Goal: Find specific page/section: Find specific page/section

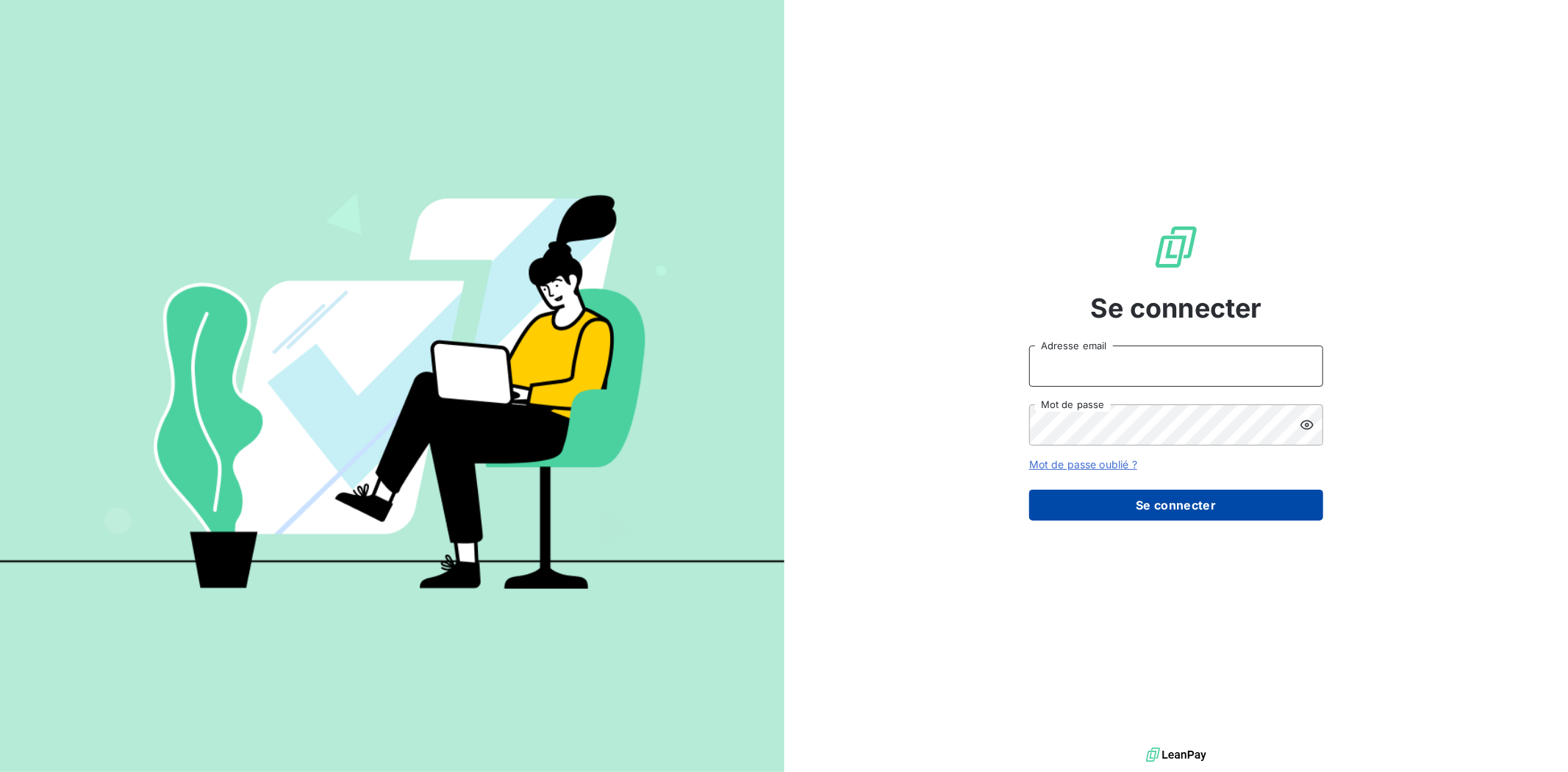
type input "[EMAIL_ADDRESS][DOMAIN_NAME]"
click at [1214, 510] on button "Se connecter" at bounding box center [1176, 505] width 294 height 31
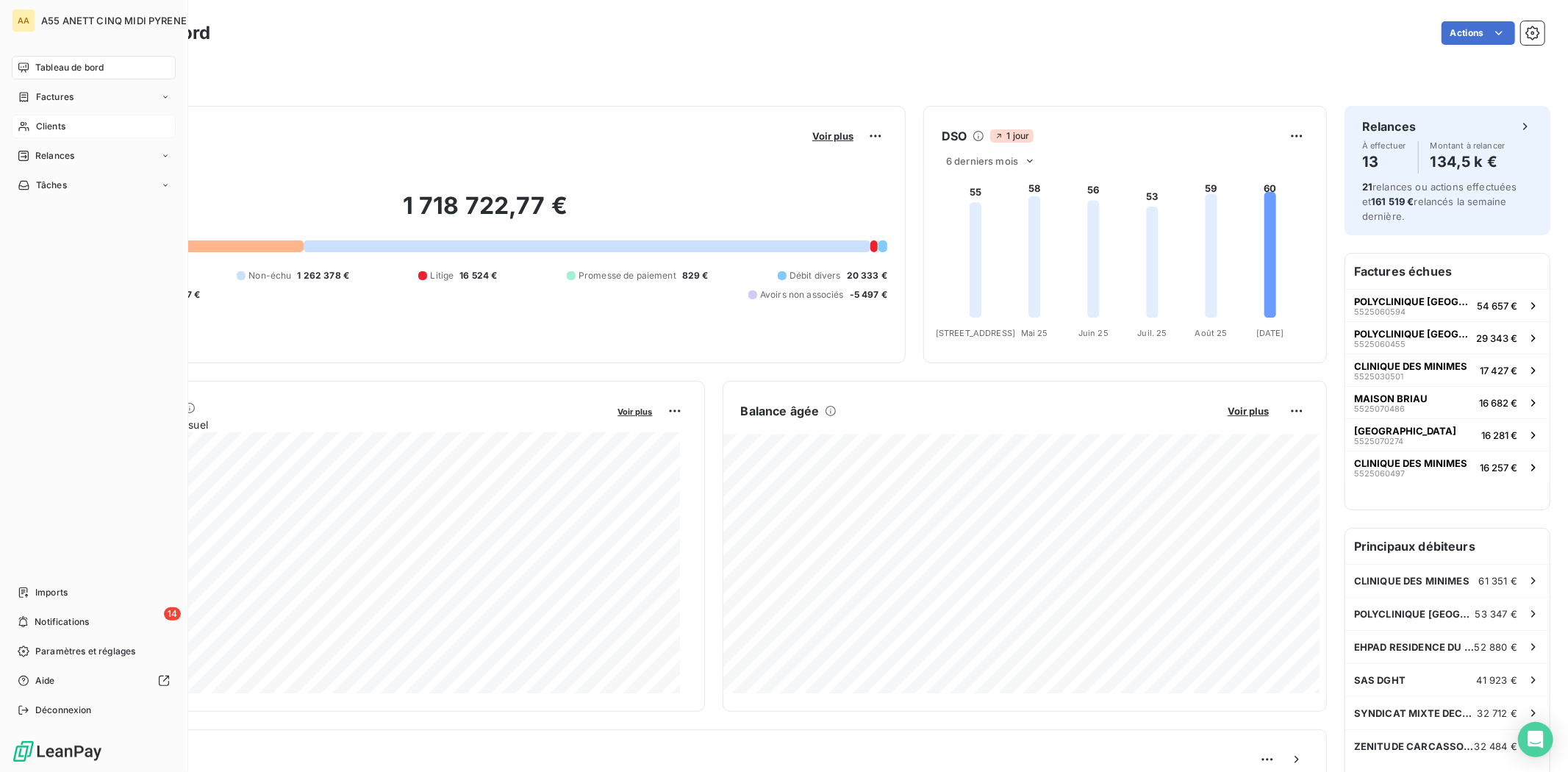
click at [45, 128] on span "Clients" at bounding box center [51, 126] width 29 height 13
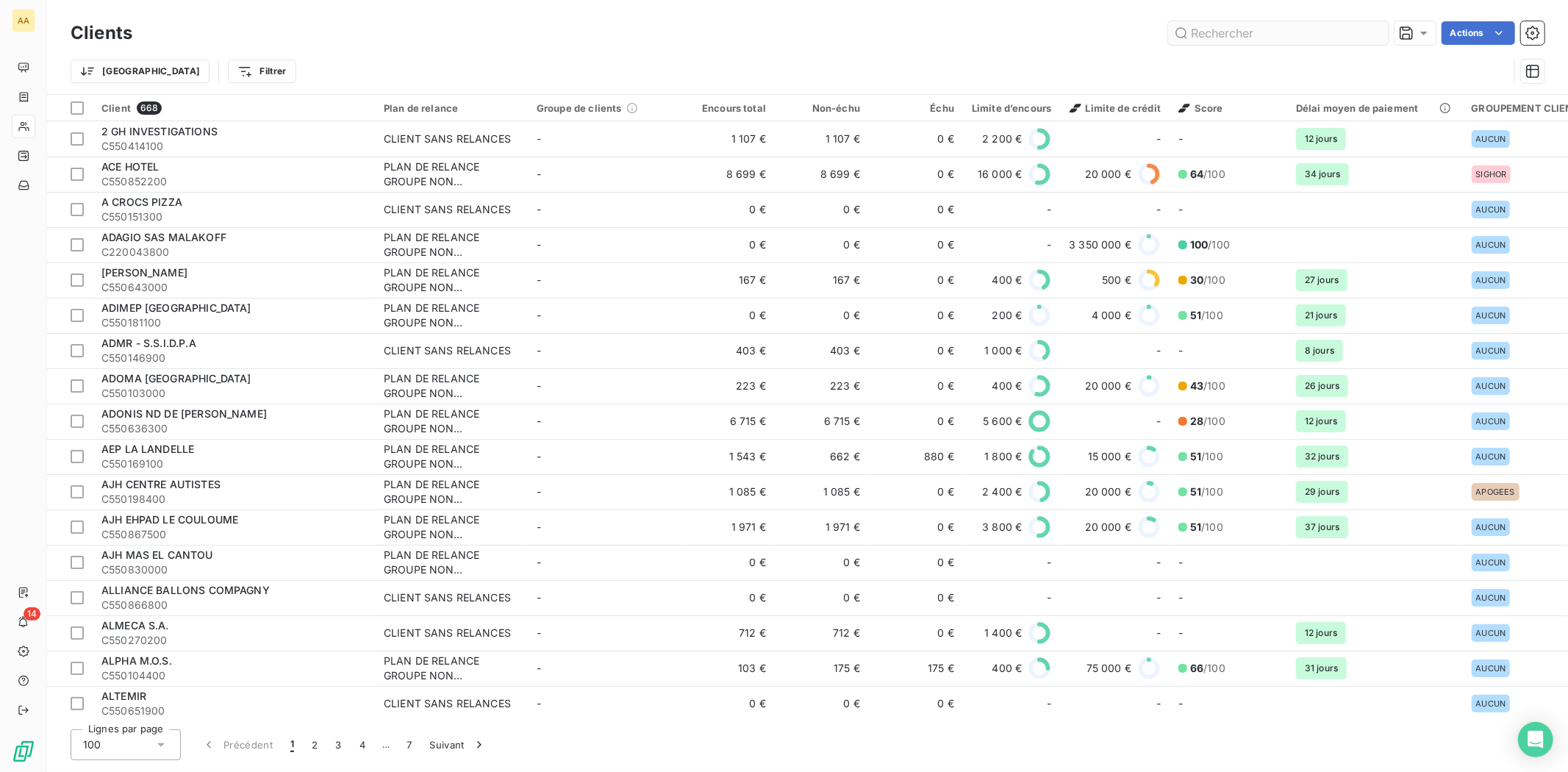
click at [1261, 27] on input "text" at bounding box center [1279, 33] width 221 height 23
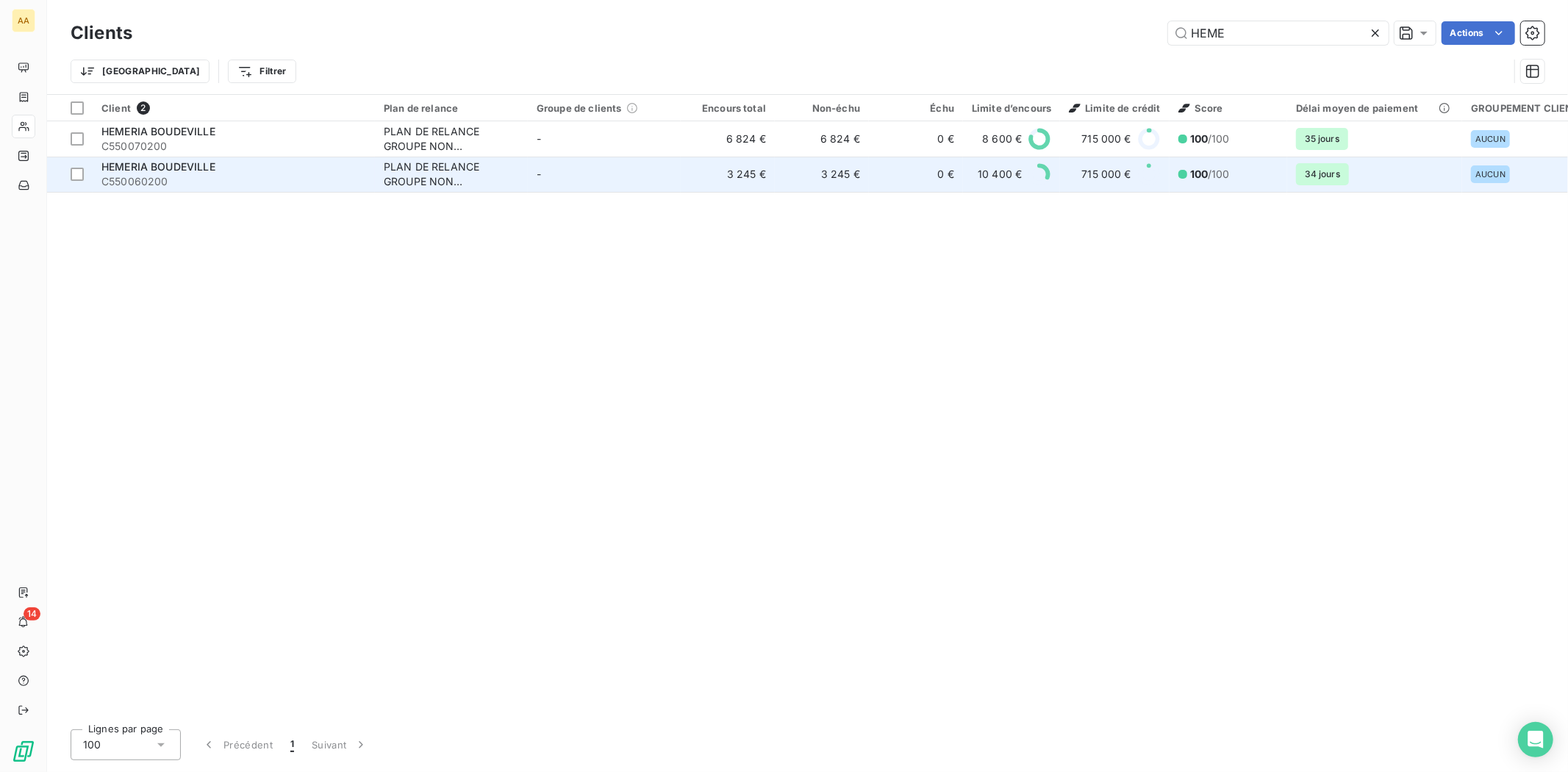
type input "HEME"
click at [456, 175] on div "PLAN DE RELANCE GROUPE NON AUTOMATIQUE" at bounding box center [451, 174] width 135 height 29
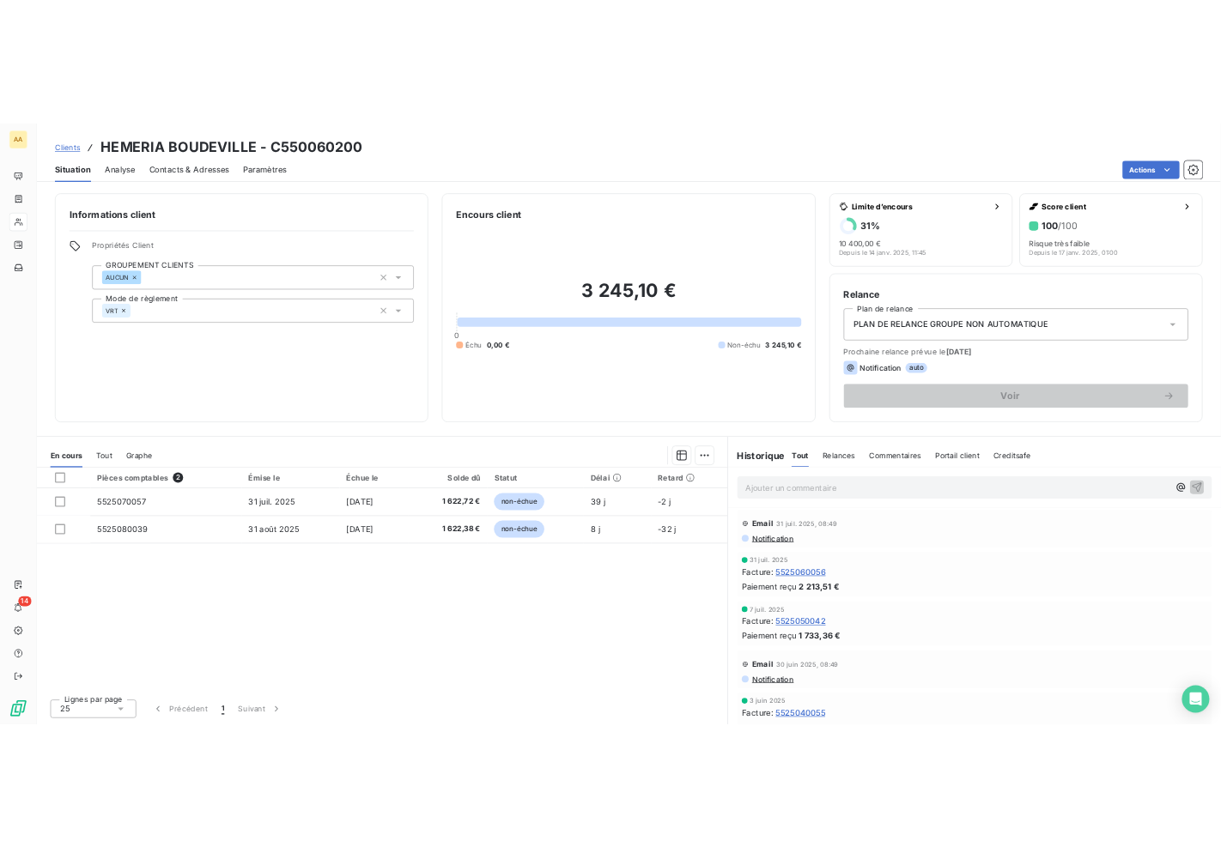
scroll to position [95, 0]
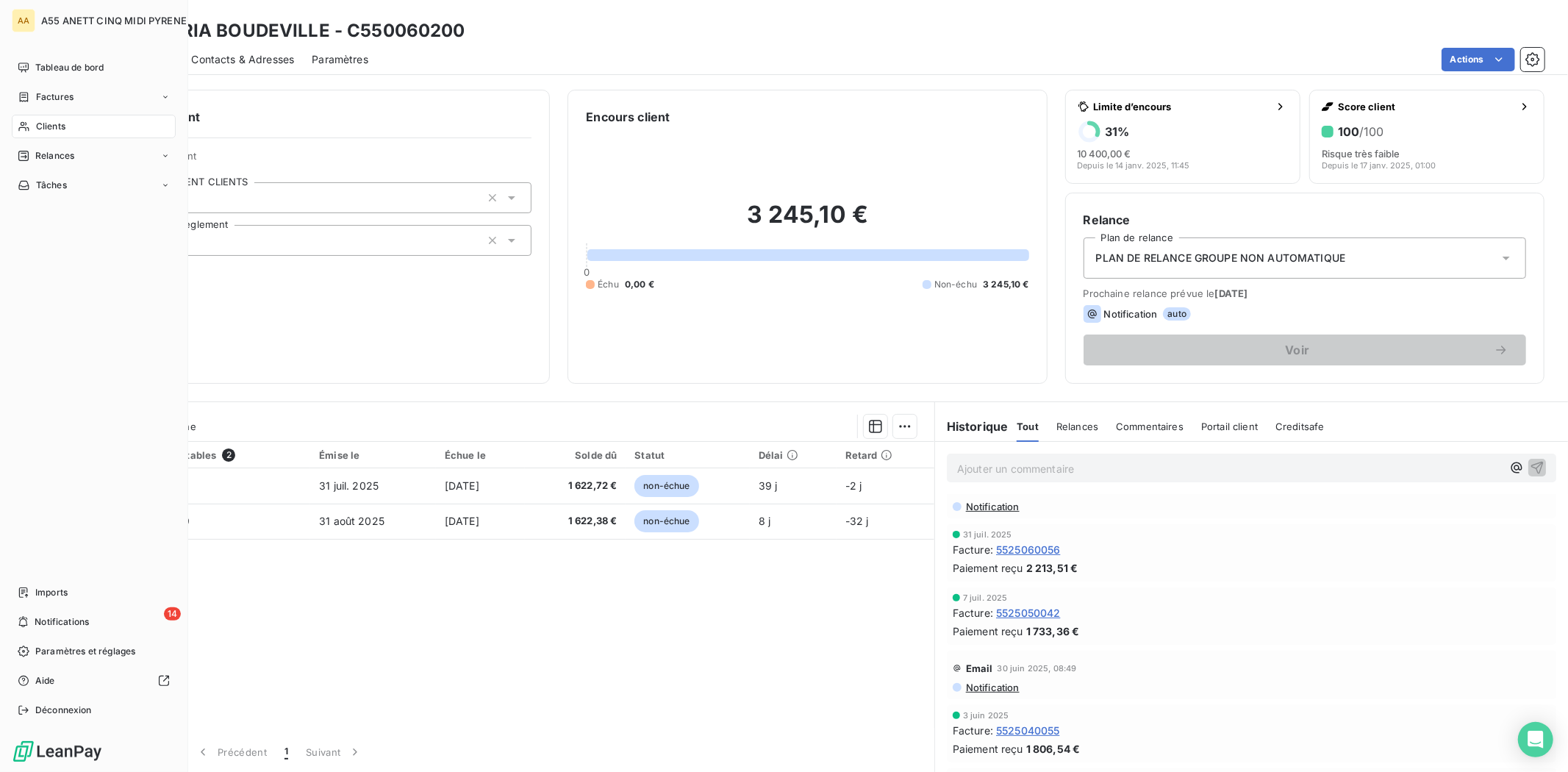
click at [39, 125] on span "Clients" at bounding box center [51, 126] width 29 height 13
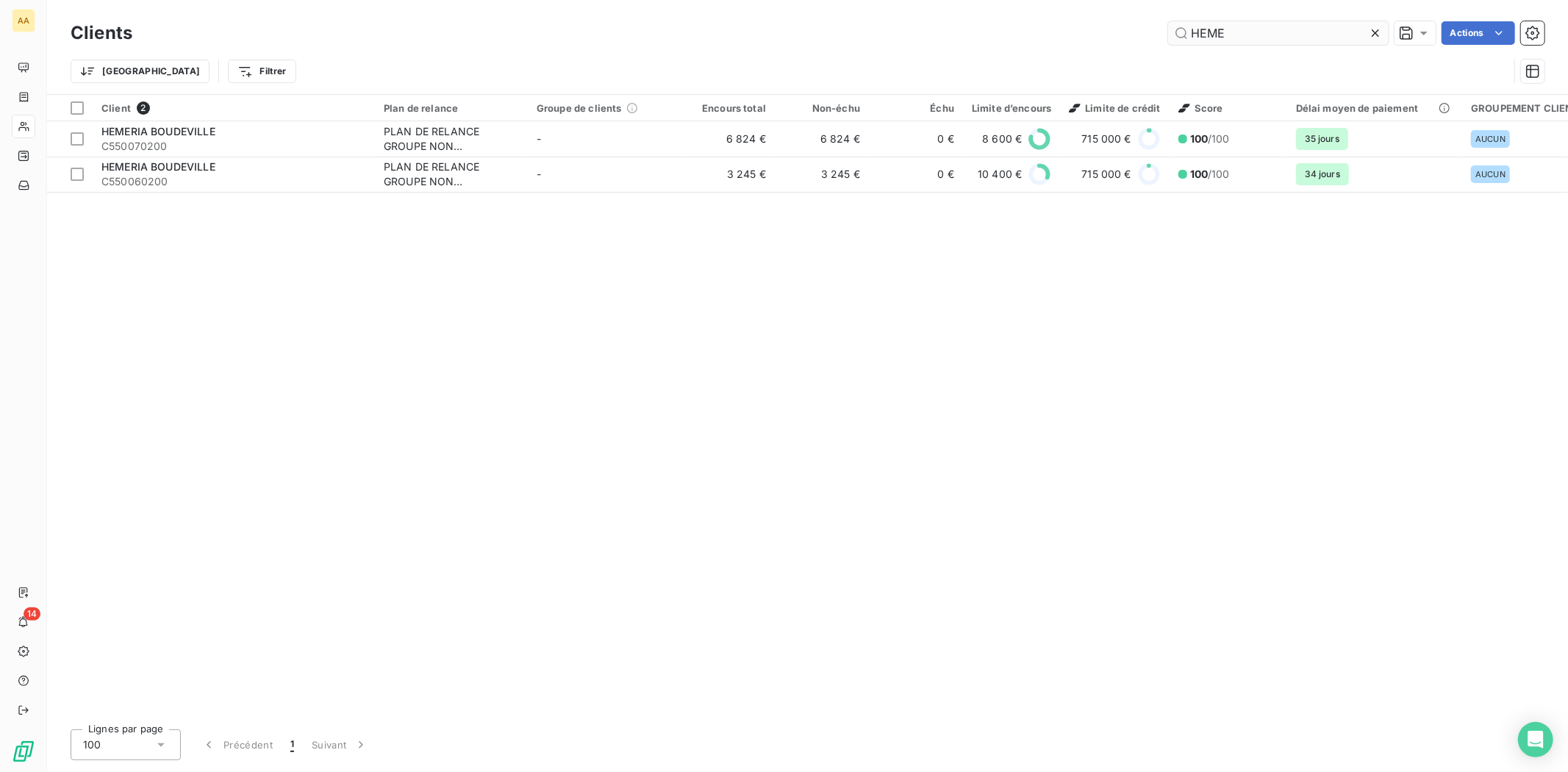
drag, startPoint x: 1332, startPoint y: 29, endPoint x: 1320, endPoint y: 29, distance: 12.0
click at [1321, 29] on input "HEME" at bounding box center [1279, 33] width 221 height 23
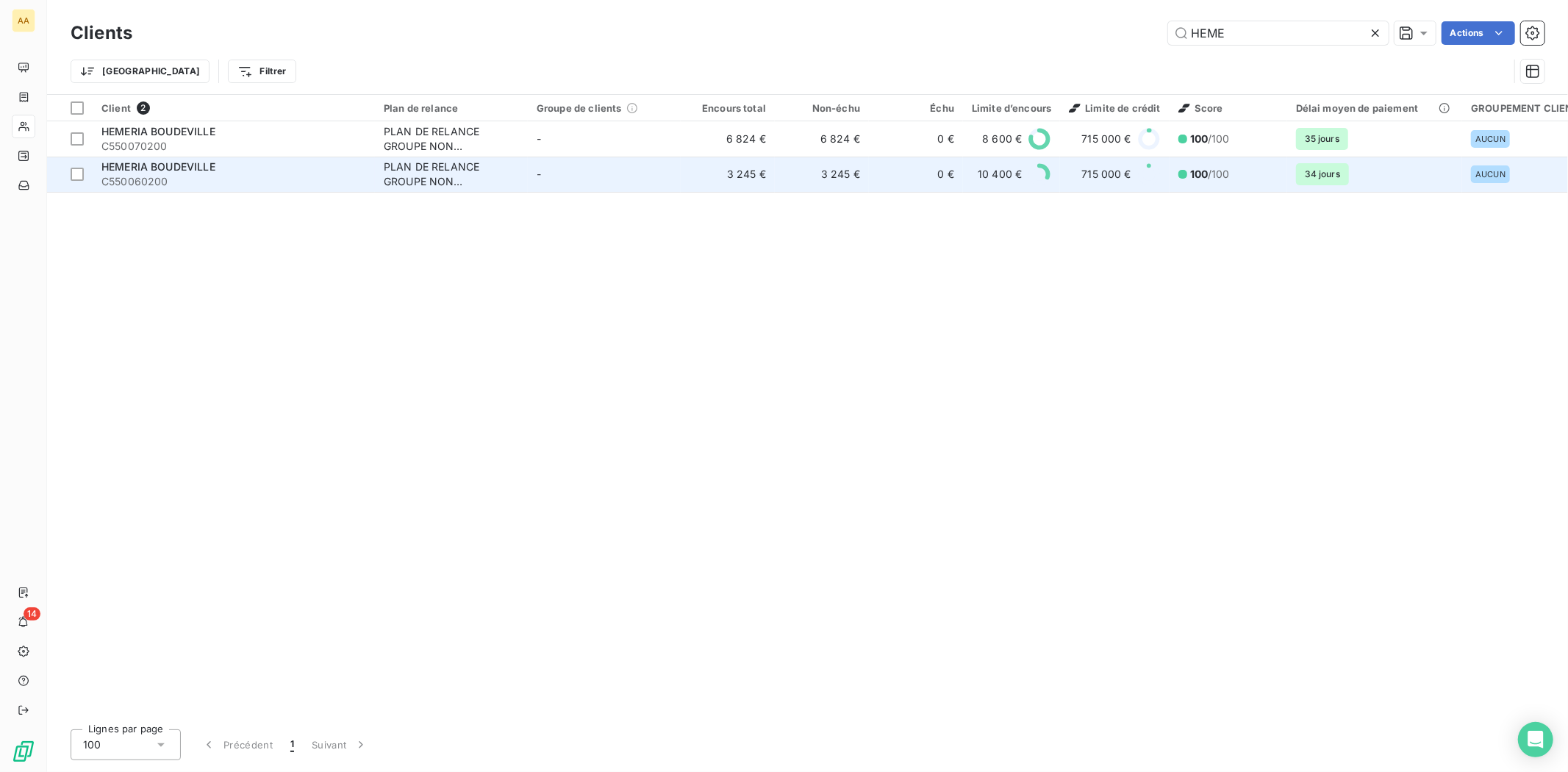
click at [381, 167] on td "PLAN DE RELANCE GROUPE NON AUTOMATIQUE" at bounding box center [451, 174] width 153 height 35
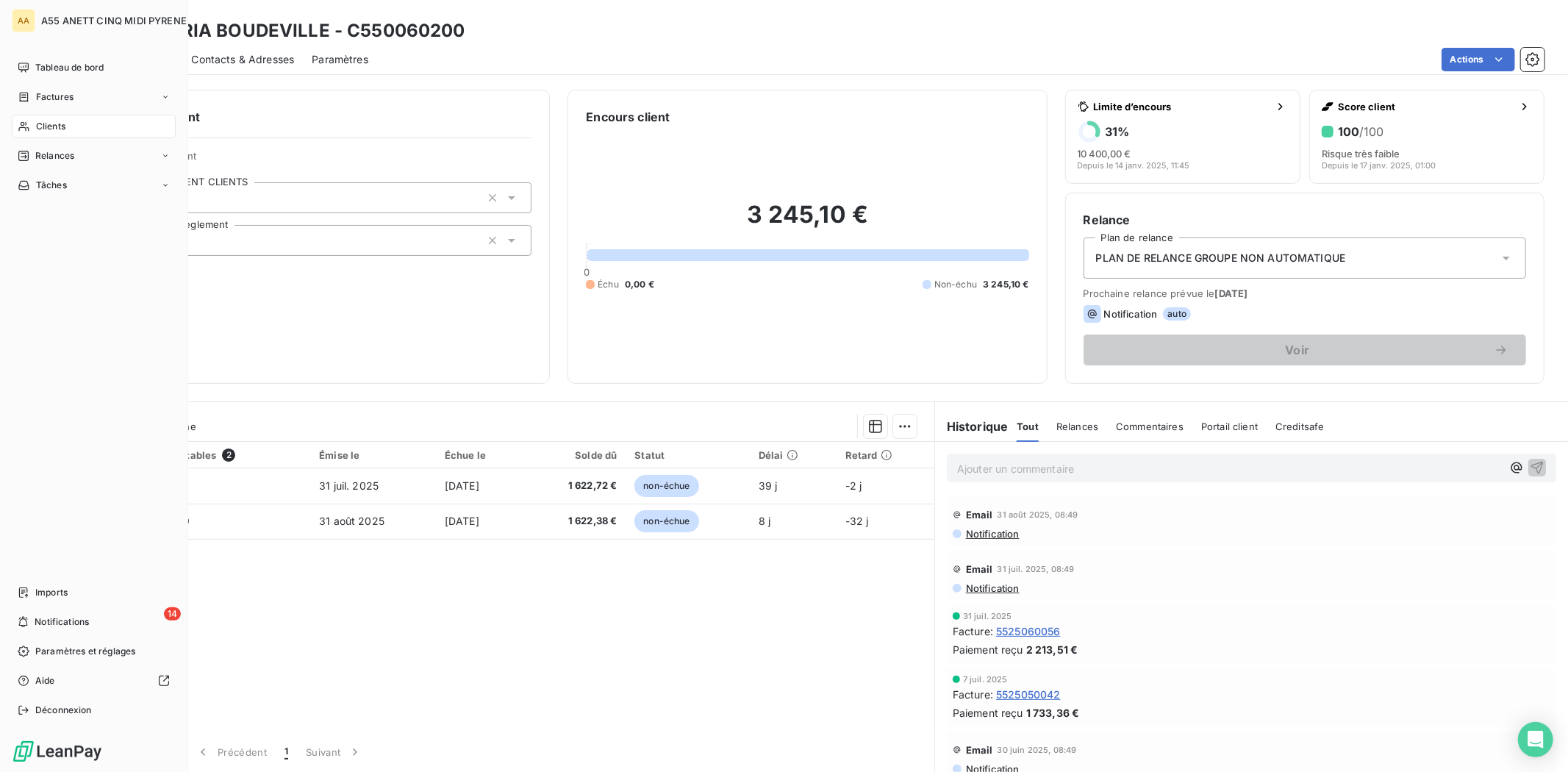
click at [28, 123] on icon at bounding box center [24, 127] width 13 height 12
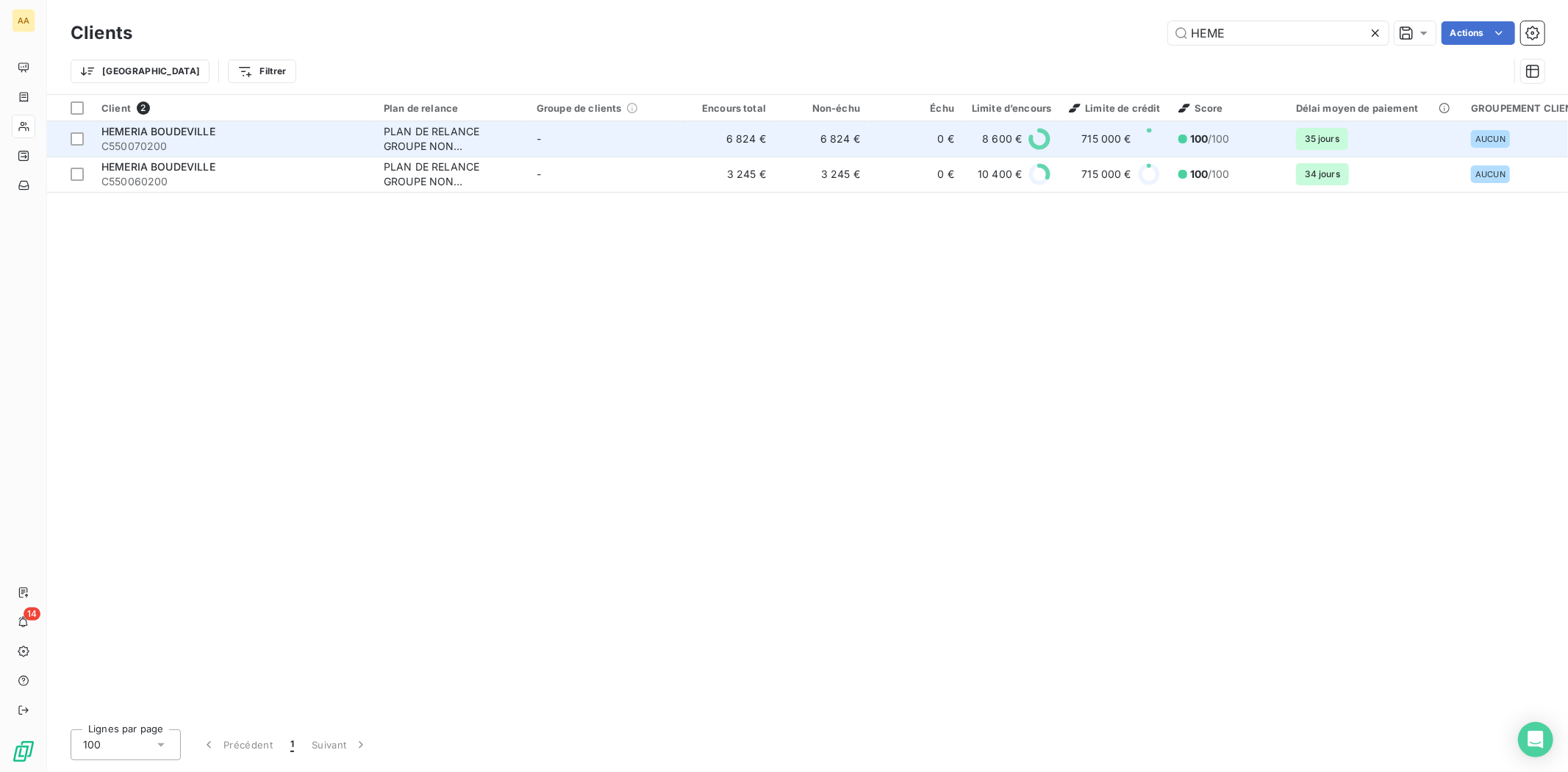
click at [472, 142] on div "PLAN DE RELANCE GROUPE NON AUTOMATIQUE" at bounding box center [451, 139] width 135 height 29
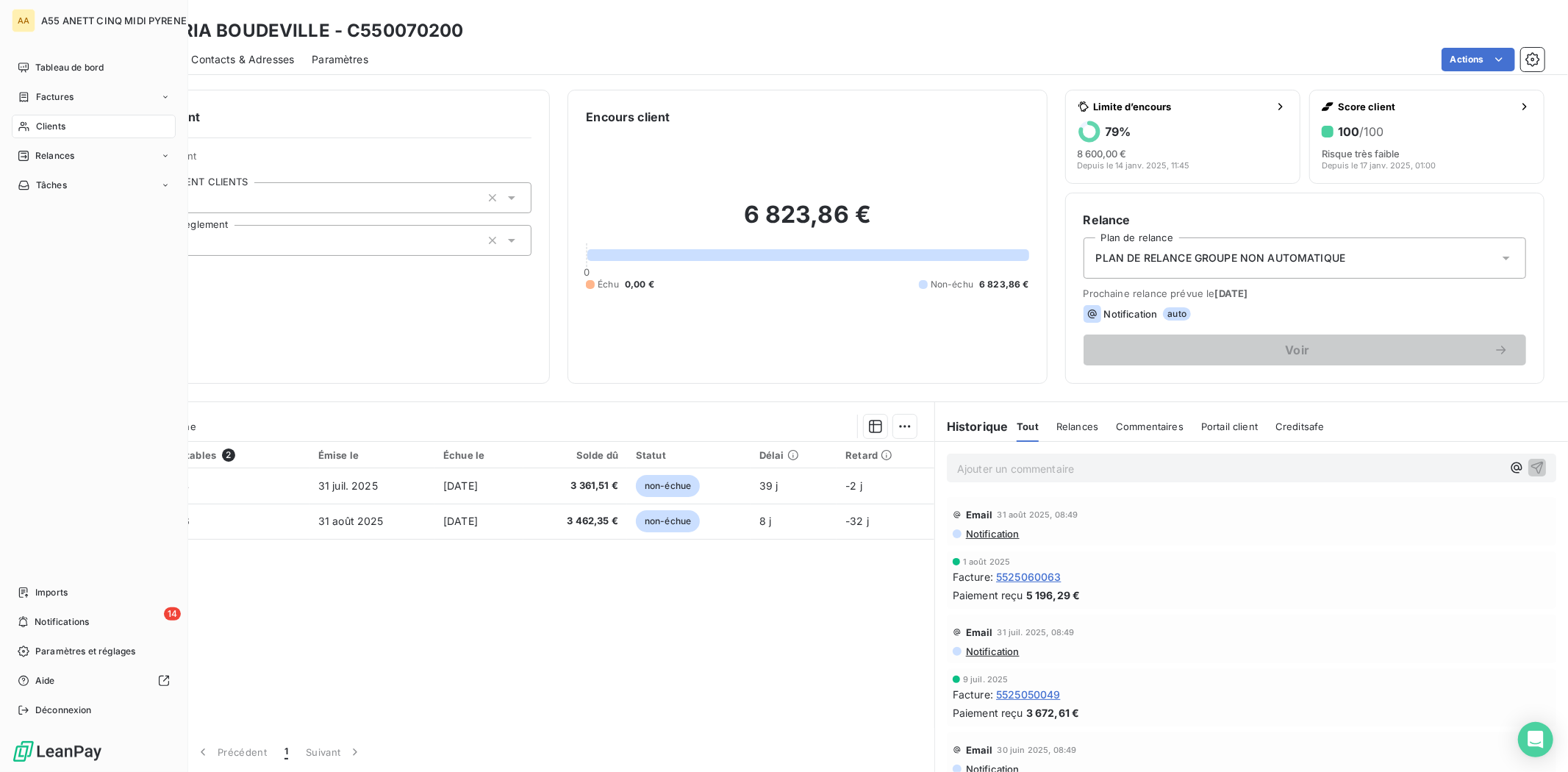
click at [43, 122] on span "Clients" at bounding box center [51, 126] width 29 height 13
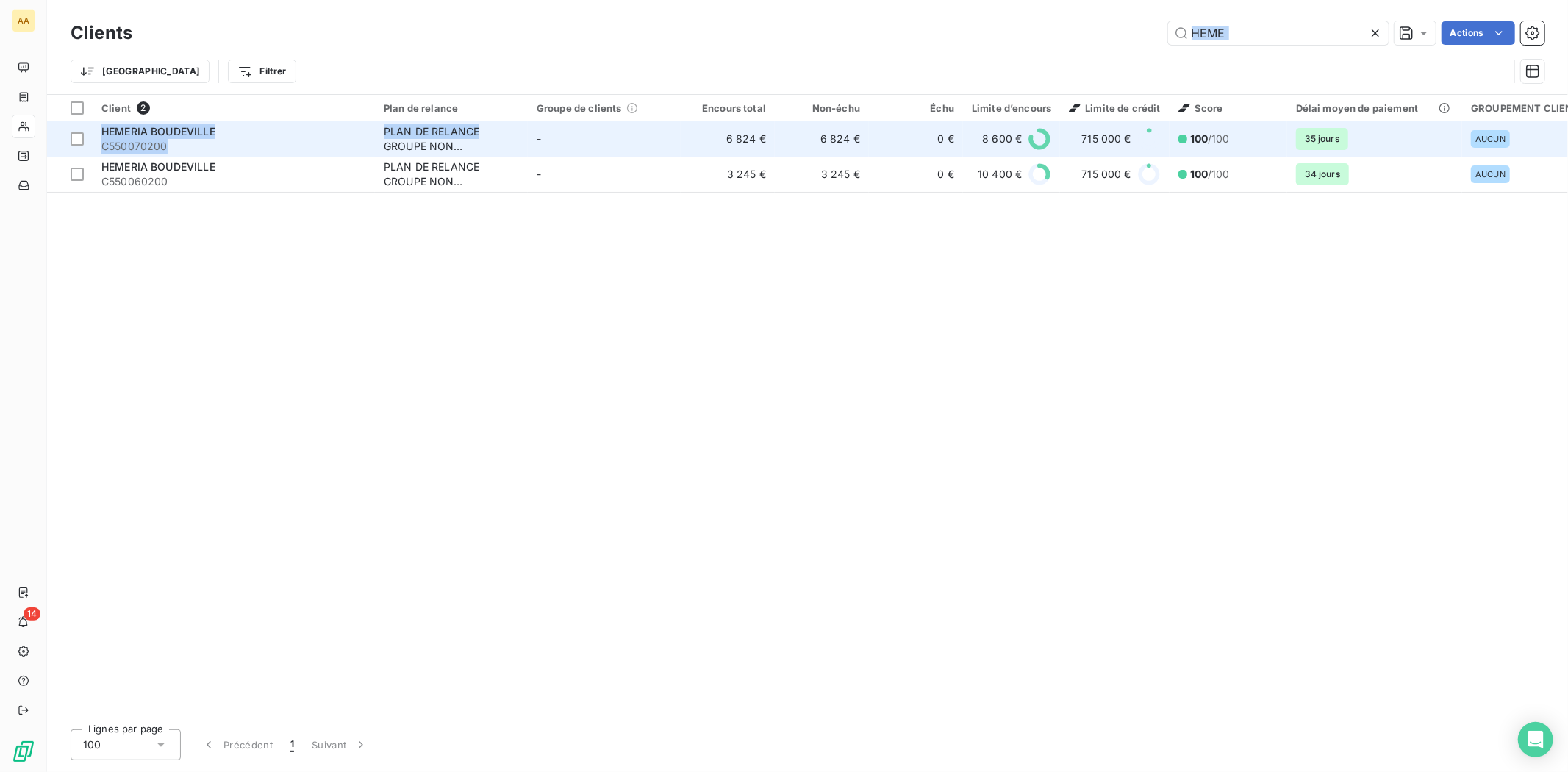
drag, startPoint x: 1338, startPoint y: 20, endPoint x: 521, endPoint y: 131, distance: 824.5
click at [521, 131] on div "Clients HEME Actions Trier Filtrer Client 2 Plan de relance Groupe de clients E…" at bounding box center [808, 386] width 1522 height 772
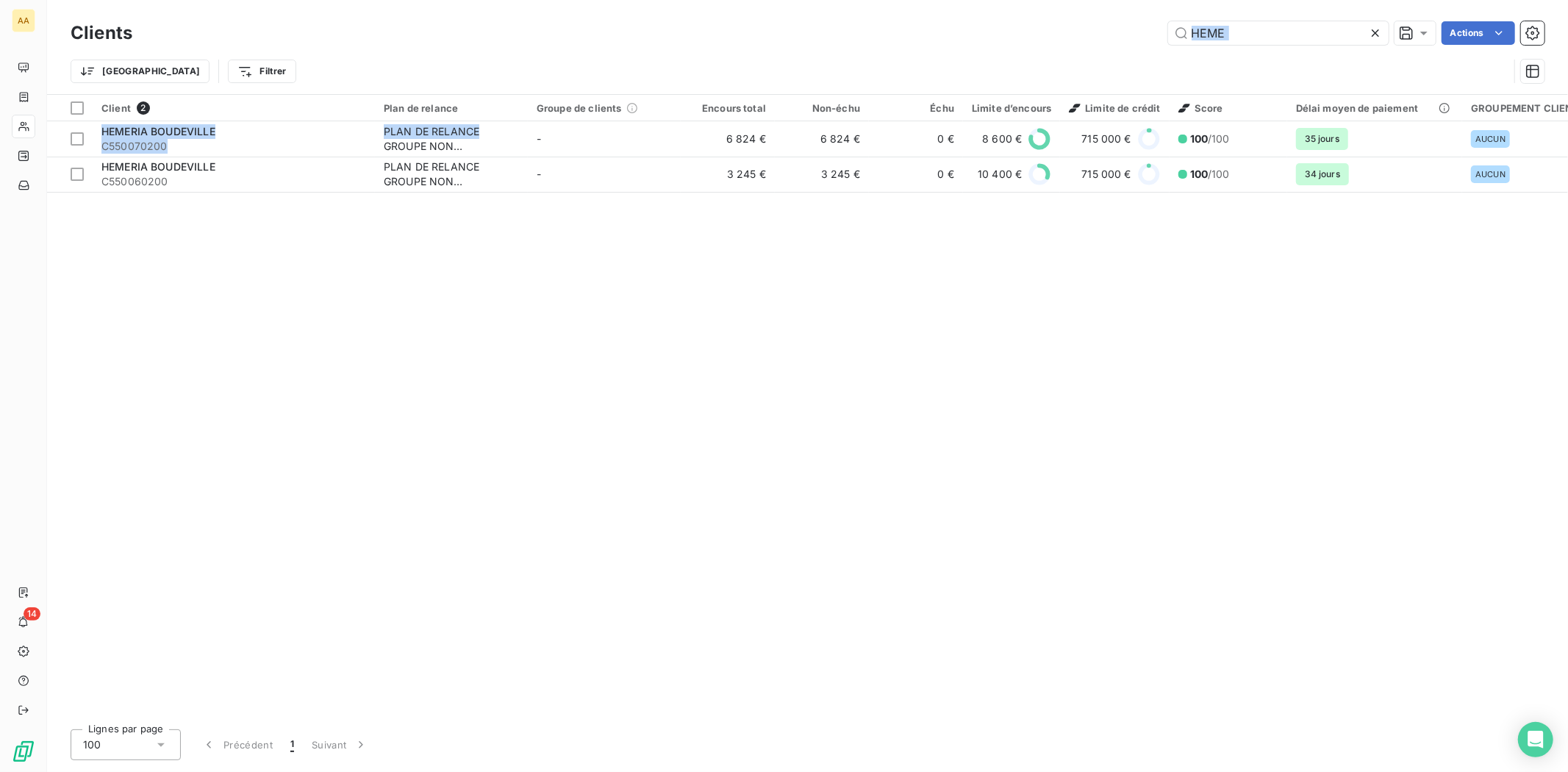
drag, startPoint x: 1214, startPoint y: 54, endPoint x: 1220, endPoint y: 45, distance: 10.8
click at [1215, 53] on div "Trier Filtrer" at bounding box center [808, 71] width 1475 height 45
click at [1225, 39] on input "HEME" at bounding box center [1279, 33] width 221 height 23
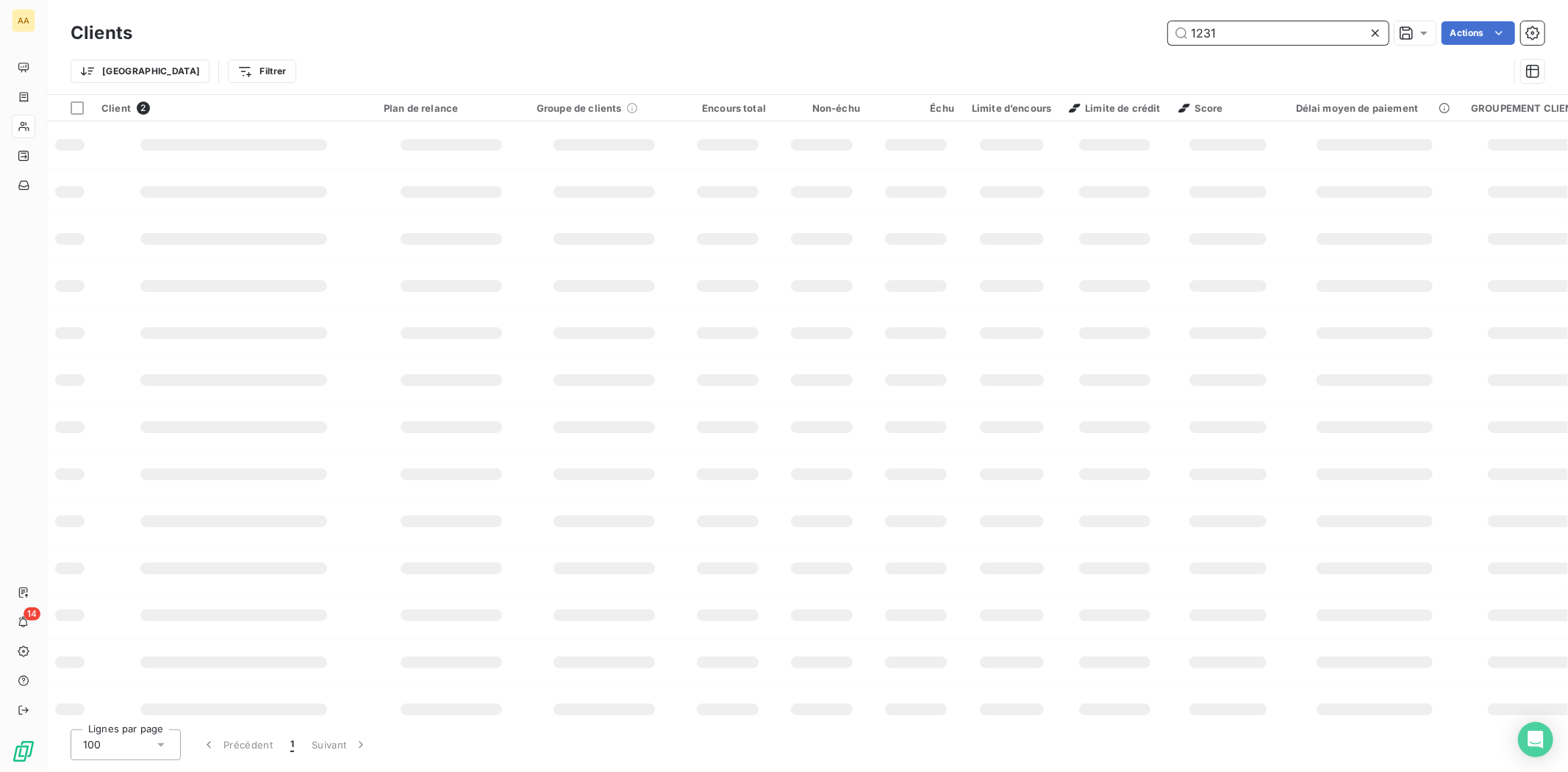
type input "1231"
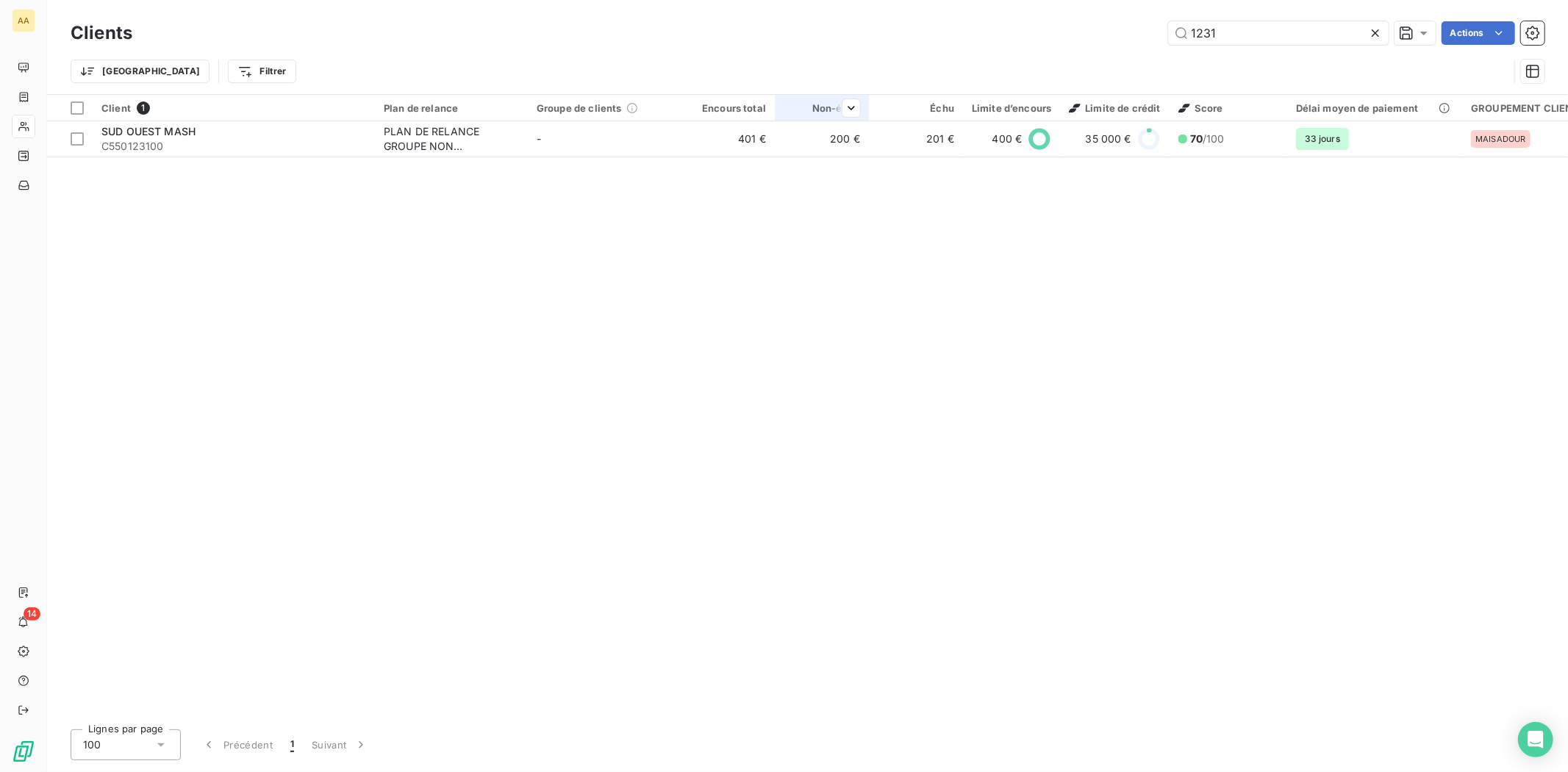
click at [796, 121] on div at bounding box center [822, 121] width 94 height 1
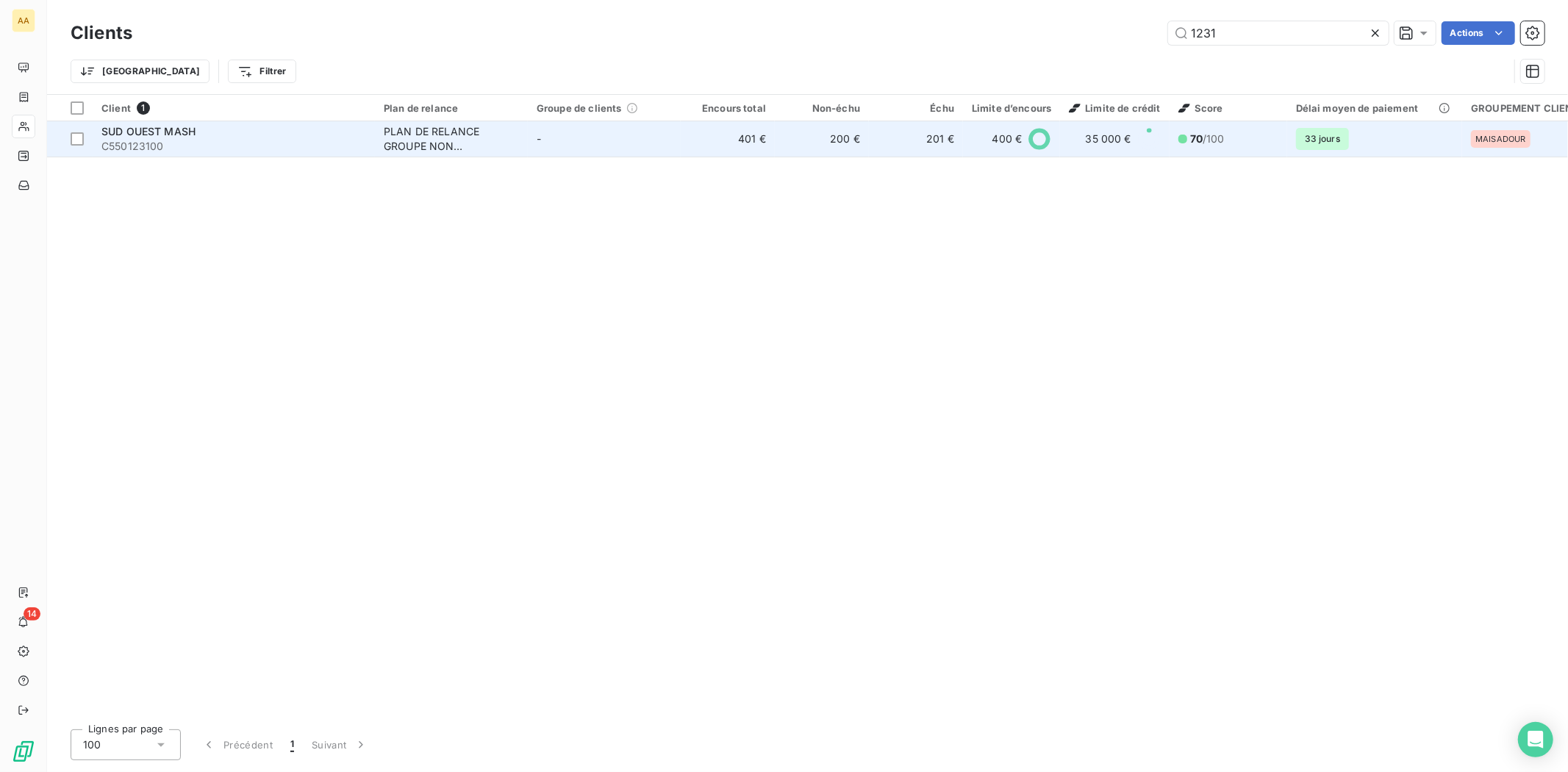
click at [797, 129] on td "200 €" at bounding box center [822, 139] width 94 height 35
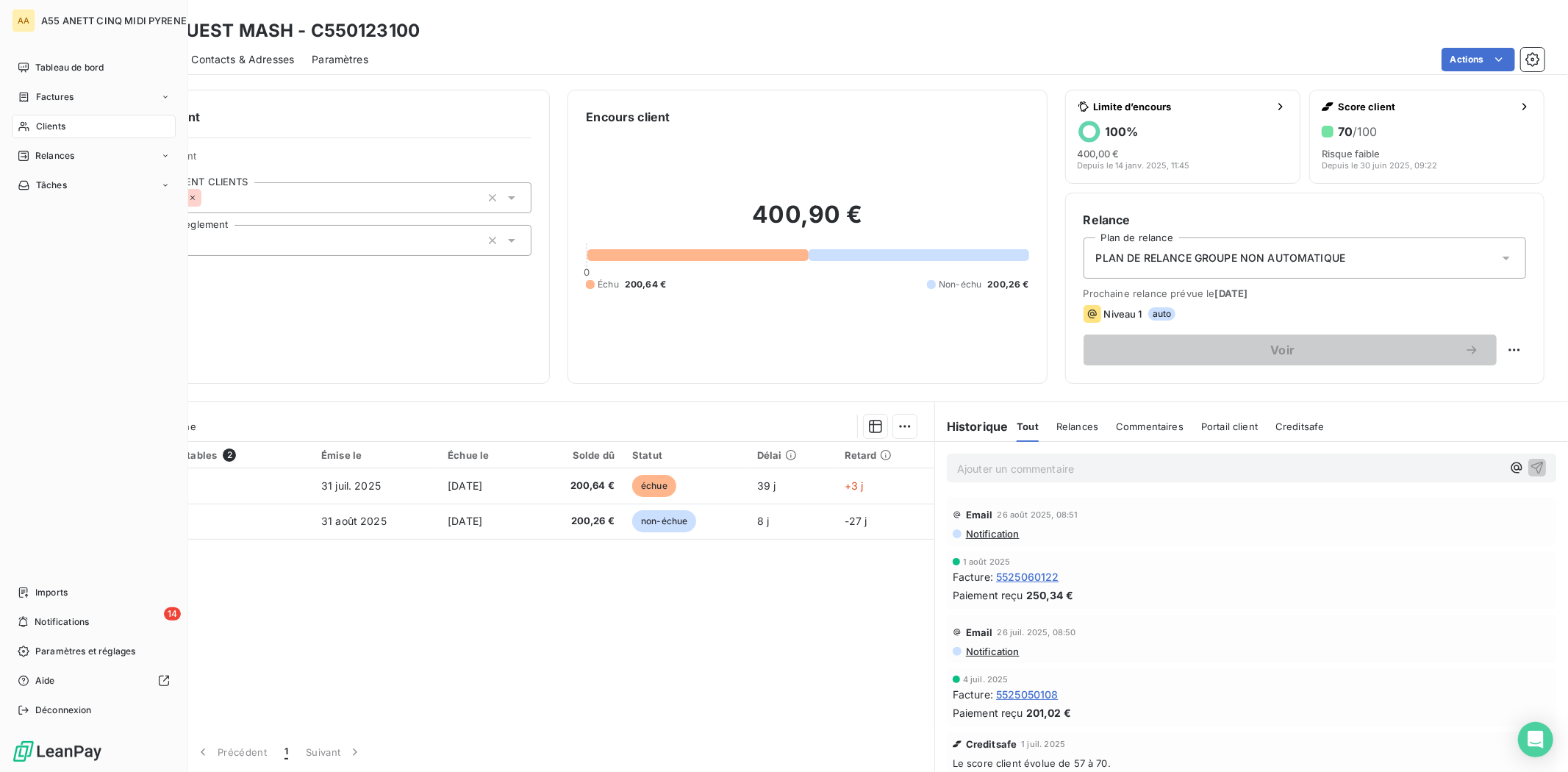
click at [36, 128] on span "Clients" at bounding box center [51, 126] width 29 height 13
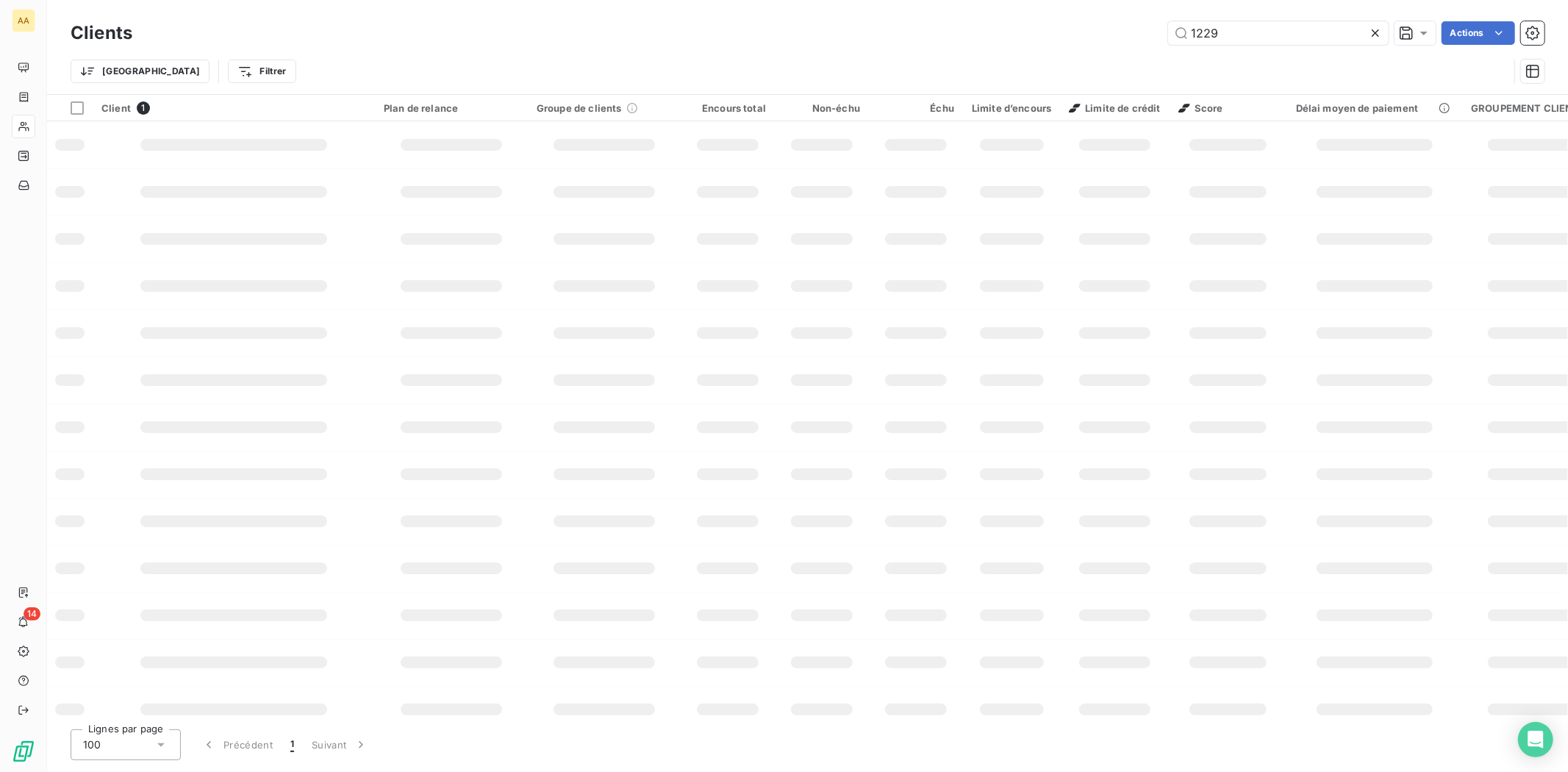
type input "1229"
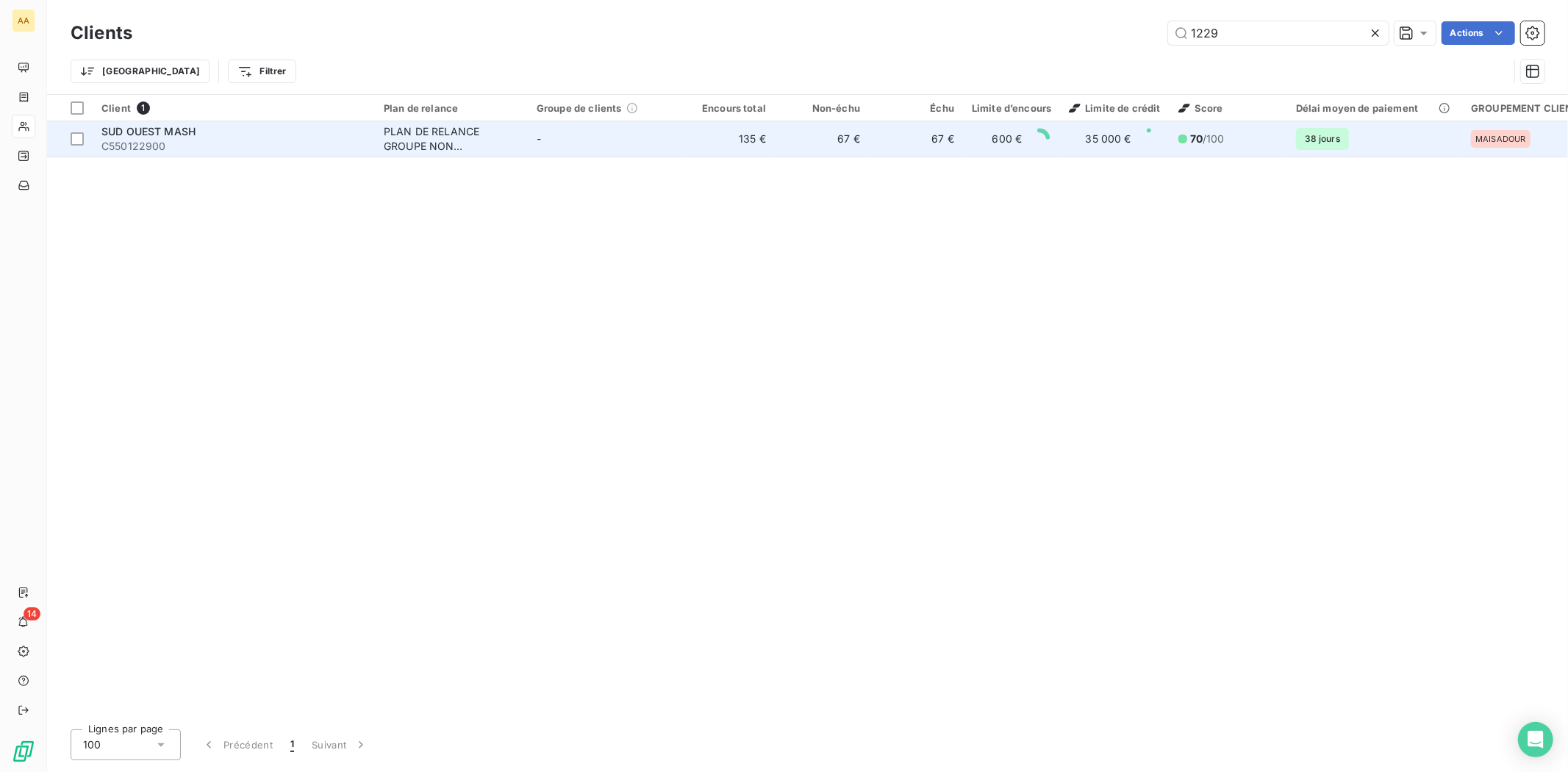
click at [391, 138] on div "PLAN DE RELANCE GROUPE NON AUTOMATIQUE" at bounding box center [451, 139] width 135 height 29
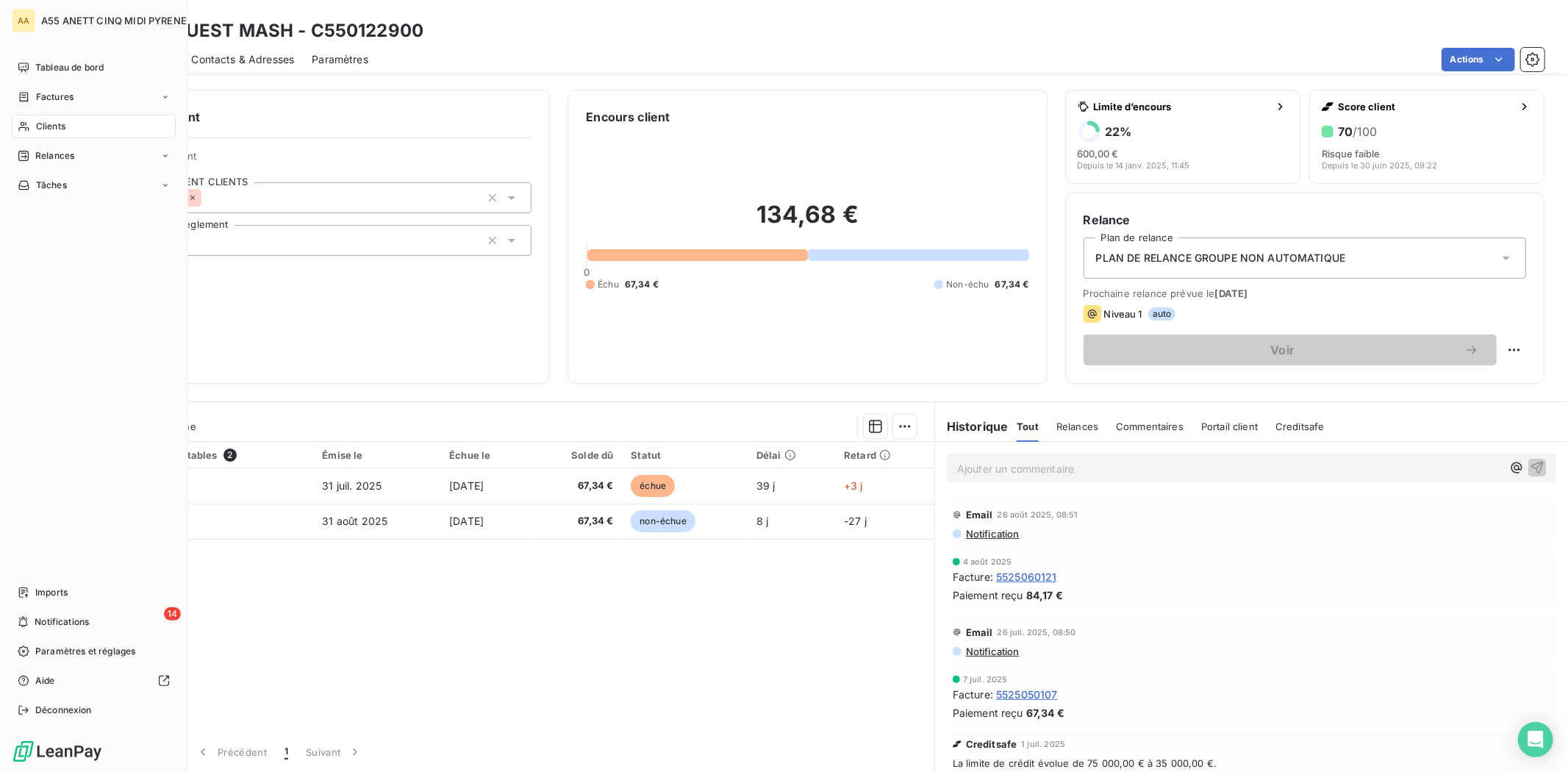
click at [26, 130] on icon at bounding box center [23, 127] width 10 height 9
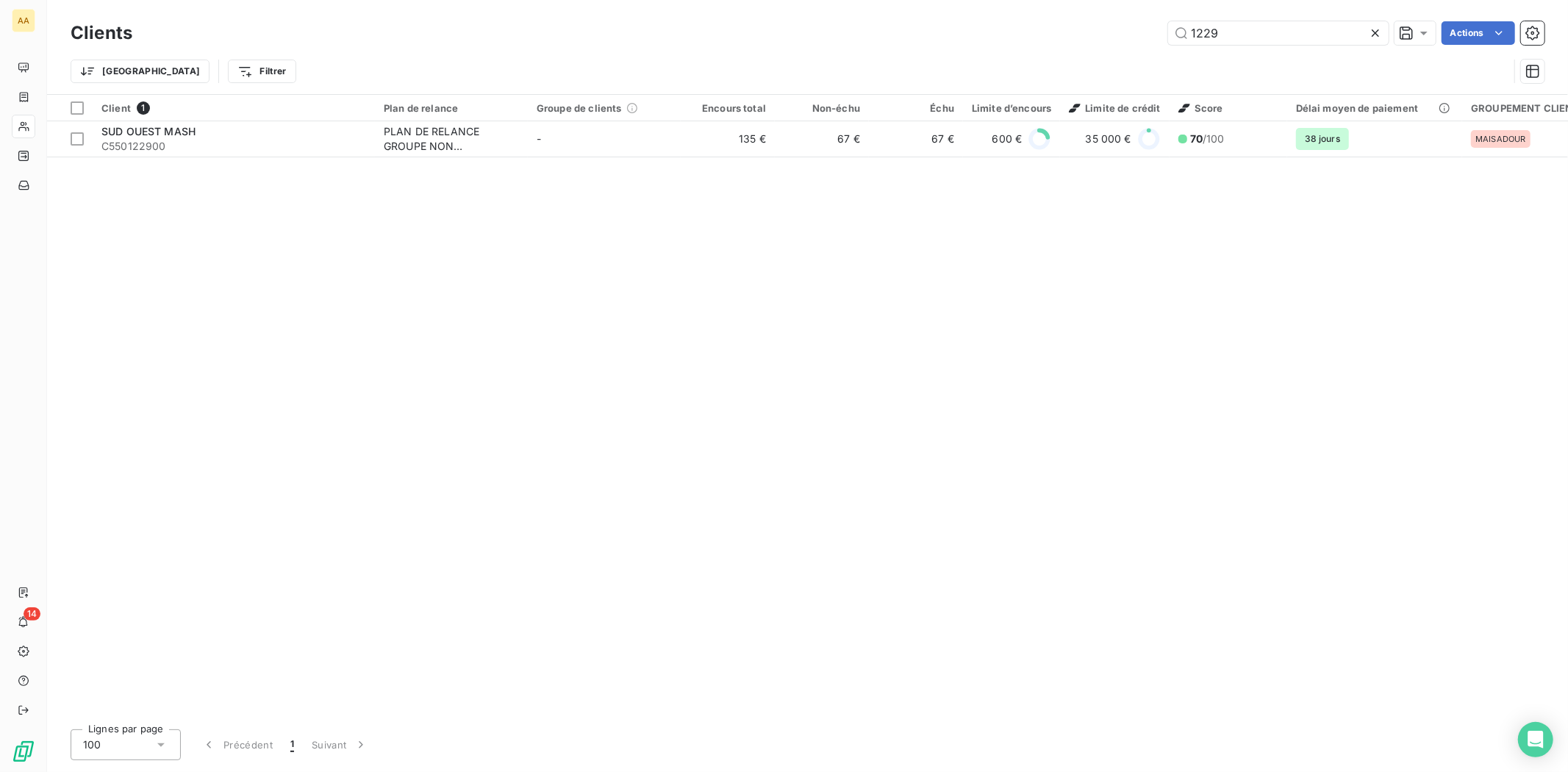
drag, startPoint x: 1285, startPoint y: 30, endPoint x: 933, endPoint y: 45, distance: 352.3
click at [933, 45] on div "1229 Actions" at bounding box center [847, 33] width 1395 height 23
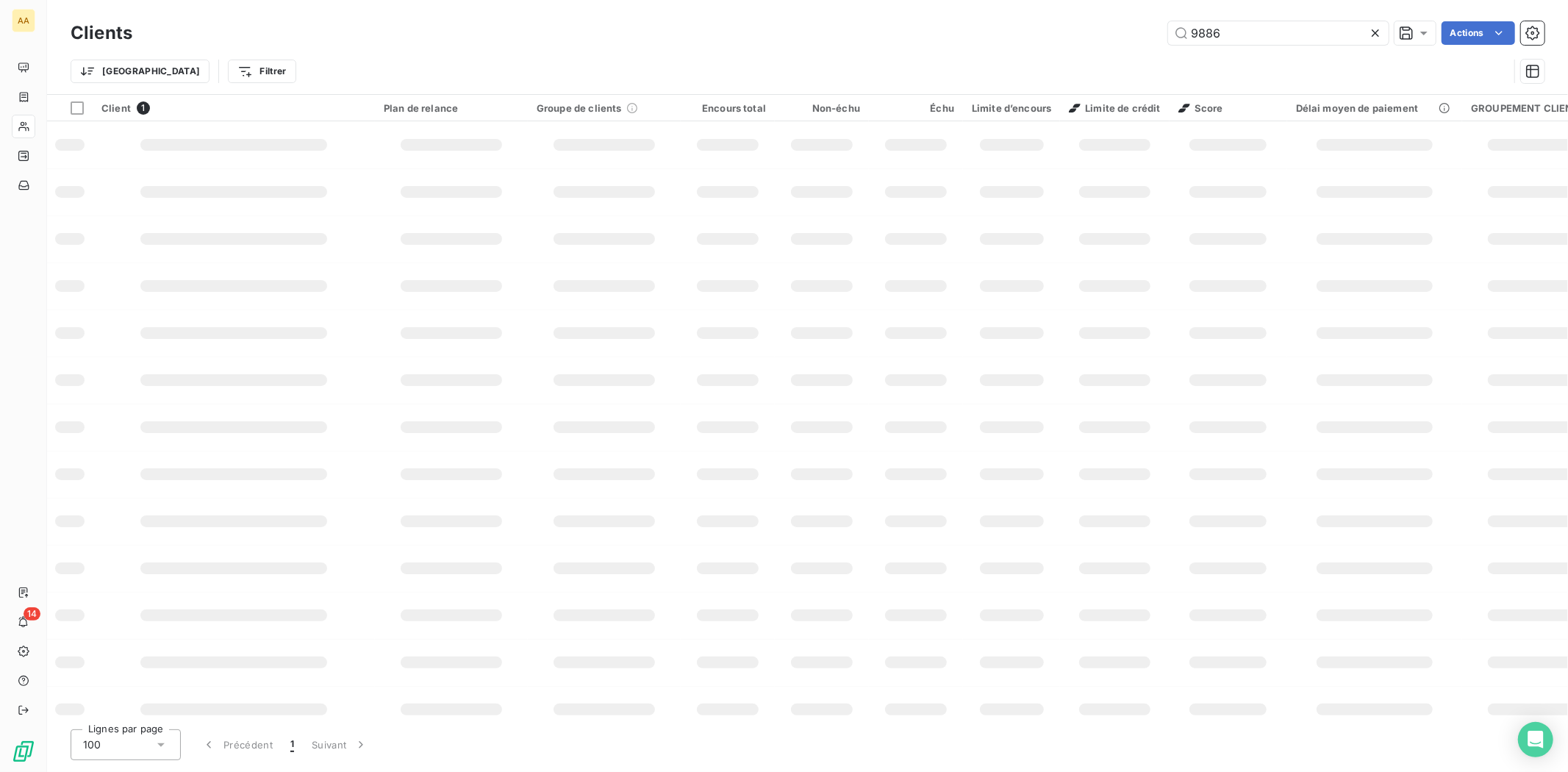
type input "9886"
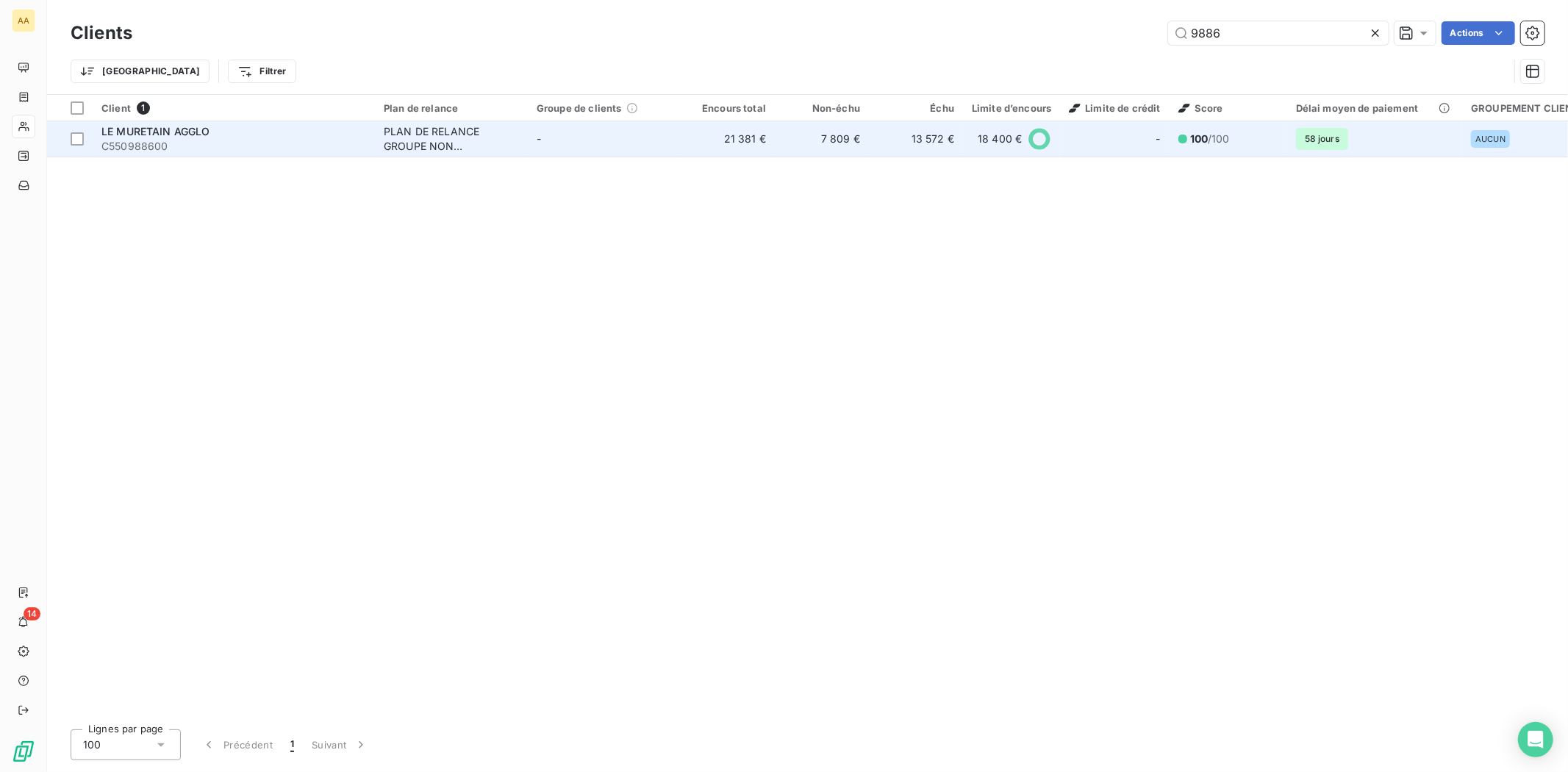
click at [418, 128] on div "PLAN DE RELANCE GROUPE NON AUTOMATIQUE" at bounding box center [451, 139] width 135 height 29
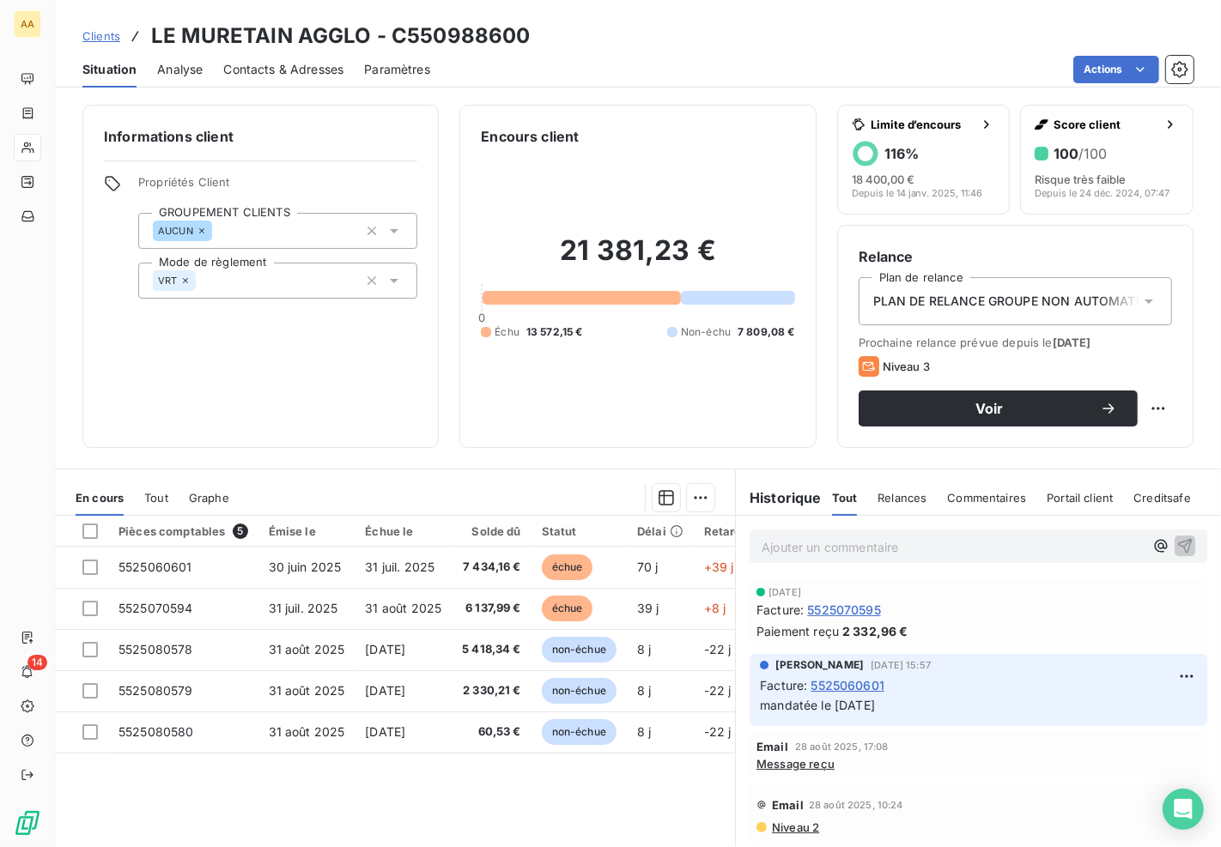
click at [948, 708] on p "mandatée le [DATE]" at bounding box center [978, 706] width 437 height 20
